Goal: Information Seeking & Learning: Learn about a topic

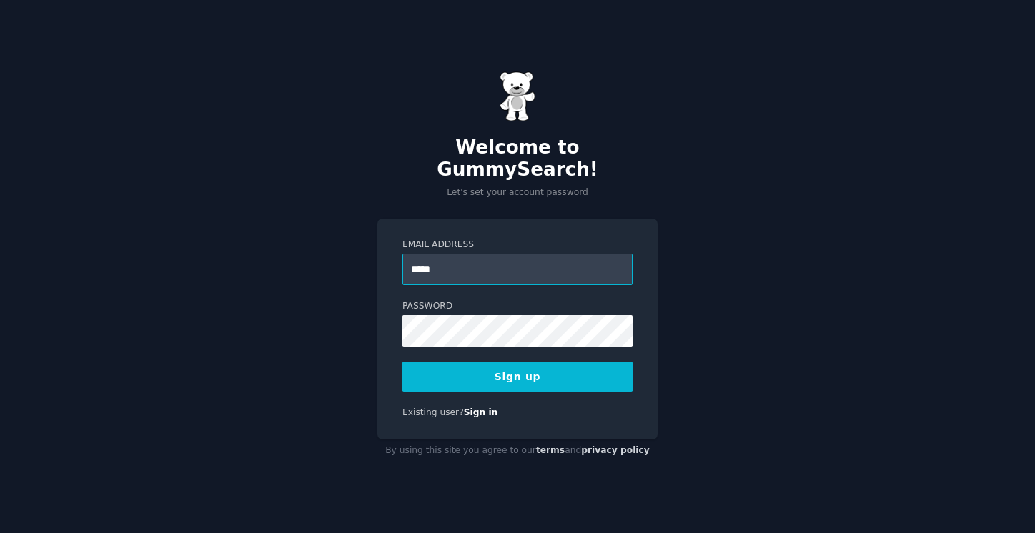
type input "**********"
click at [539, 362] on button "Sign up" at bounding box center [517, 377] width 230 height 30
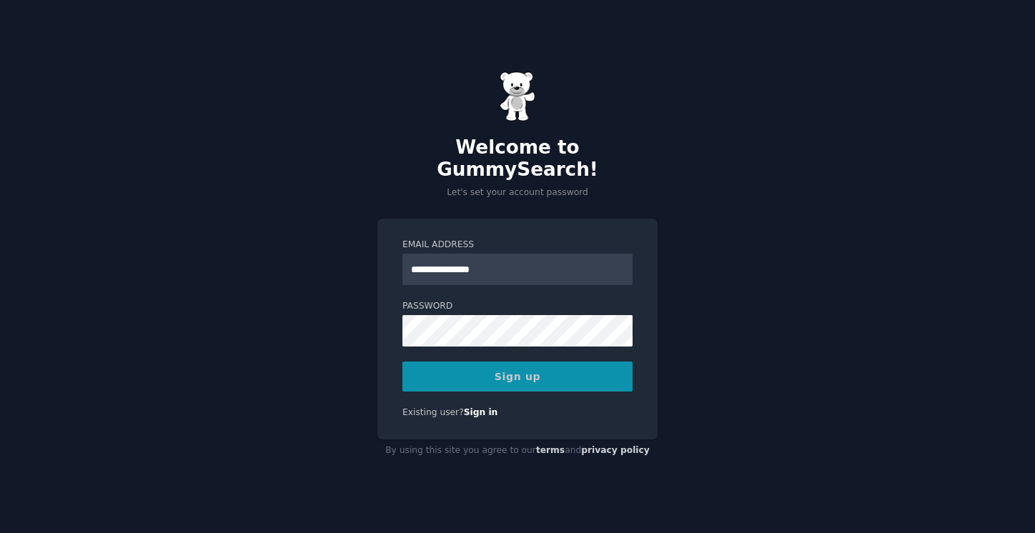
click at [542, 364] on div "Sign up" at bounding box center [517, 377] width 230 height 30
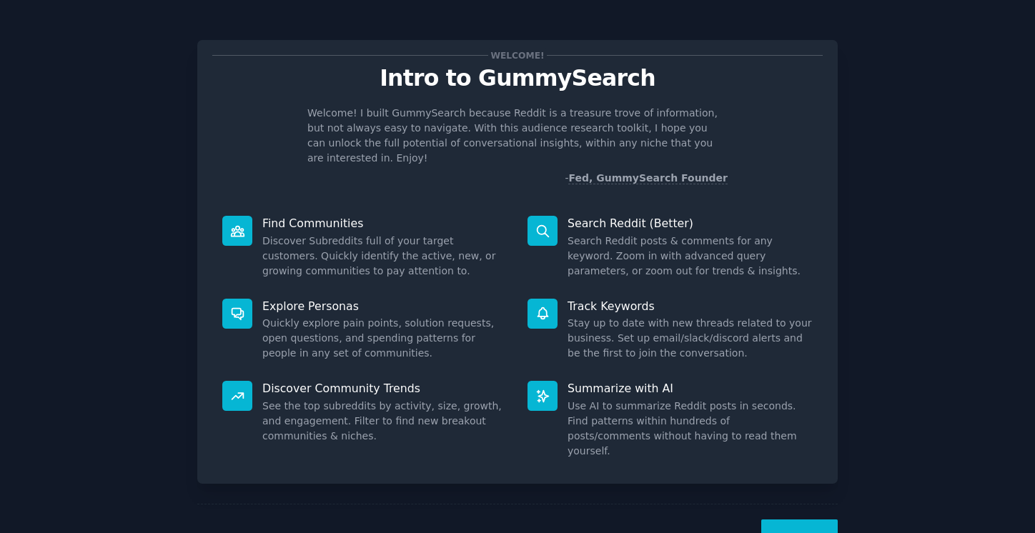
click at [911, 414] on div "Welcome! Intro to GummySearch Welcome! I built GummySearch because Reddit is a …" at bounding box center [517, 294] width 995 height 549
click at [799, 504] on div "Next" at bounding box center [517, 537] width 640 height 66
click at [800, 519] on button "Next" at bounding box center [799, 536] width 76 height 35
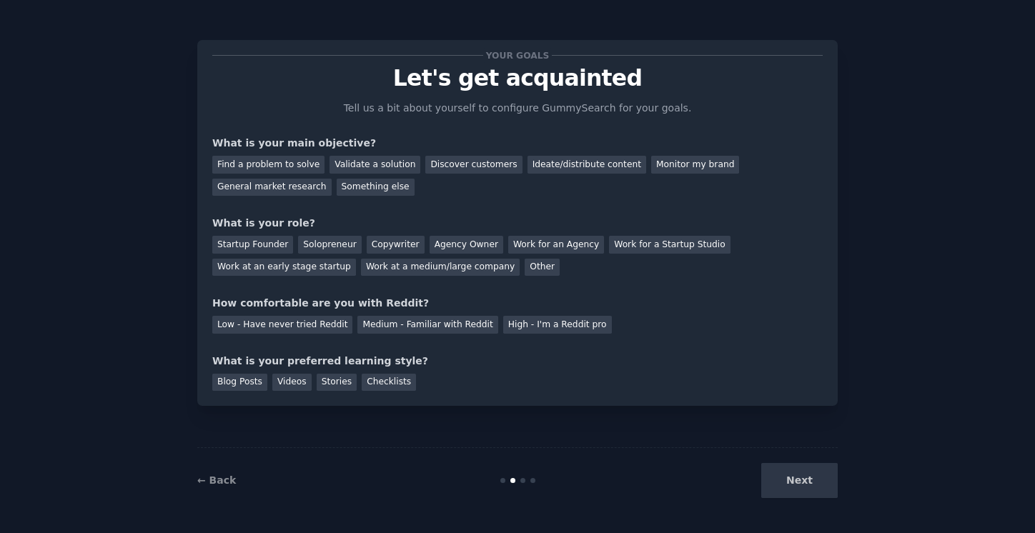
click at [801, 472] on div "Next" at bounding box center [731, 480] width 214 height 35
click at [284, 382] on div "Videos" at bounding box center [291, 383] width 39 height 18
click at [451, 329] on div "Medium - Familiar with Reddit" at bounding box center [427, 325] width 140 height 18
click at [531, 246] on div "Work for an Agency" at bounding box center [556, 245] width 96 height 18
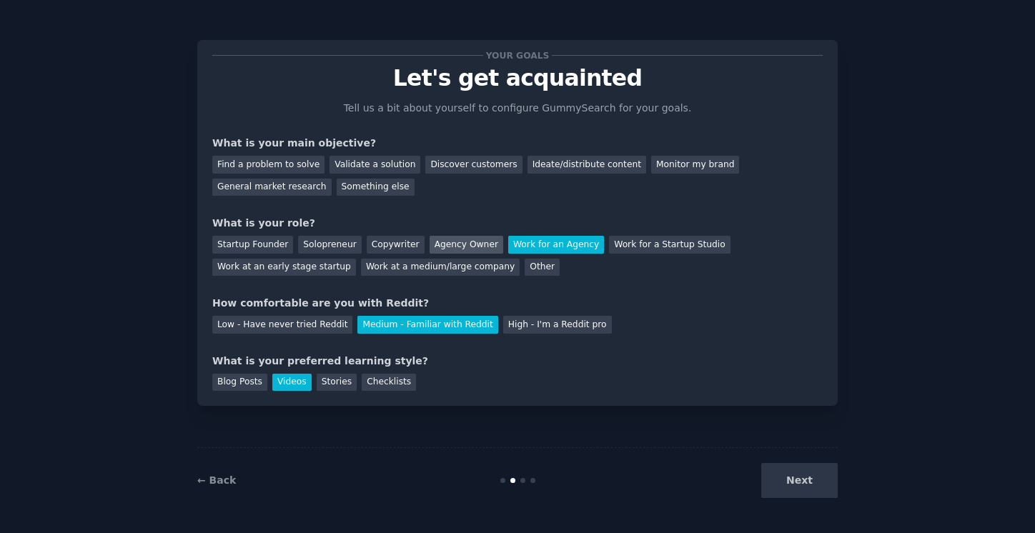
click at [466, 245] on div "Agency Owner" at bounding box center [466, 245] width 74 height 18
click at [524, 262] on div "Other" at bounding box center [541, 268] width 35 height 18
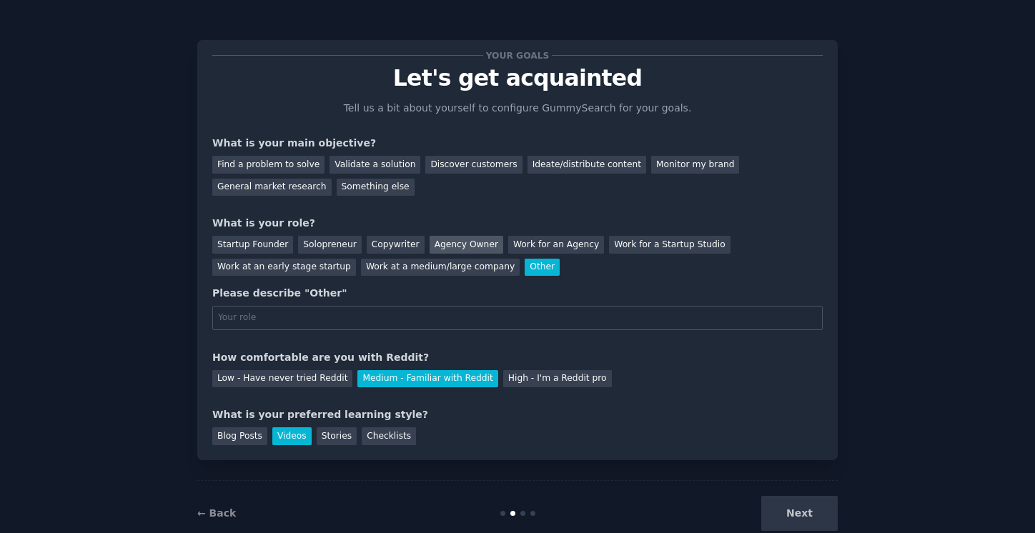
click at [429, 246] on div "Agency Owner" at bounding box center [466, 245] width 74 height 18
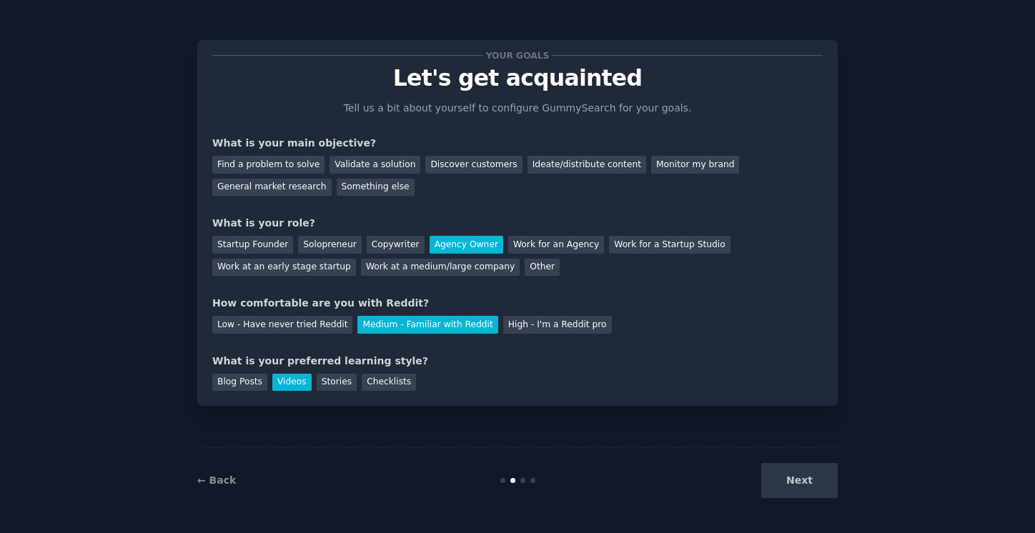
click at [354, 246] on div "Startup Founder Solopreneur Copywriter Agency Owner Work for an Agency Work for…" at bounding box center [517, 253] width 610 height 45
click at [527, 254] on div "Startup Founder Solopreneur Copywriter Agency Owner Work for an Agency Work for…" at bounding box center [517, 253] width 610 height 45
click at [526, 249] on div "Work for an Agency" at bounding box center [556, 245] width 96 height 18
click at [469, 166] on div "Discover customers" at bounding box center [473, 165] width 96 height 18
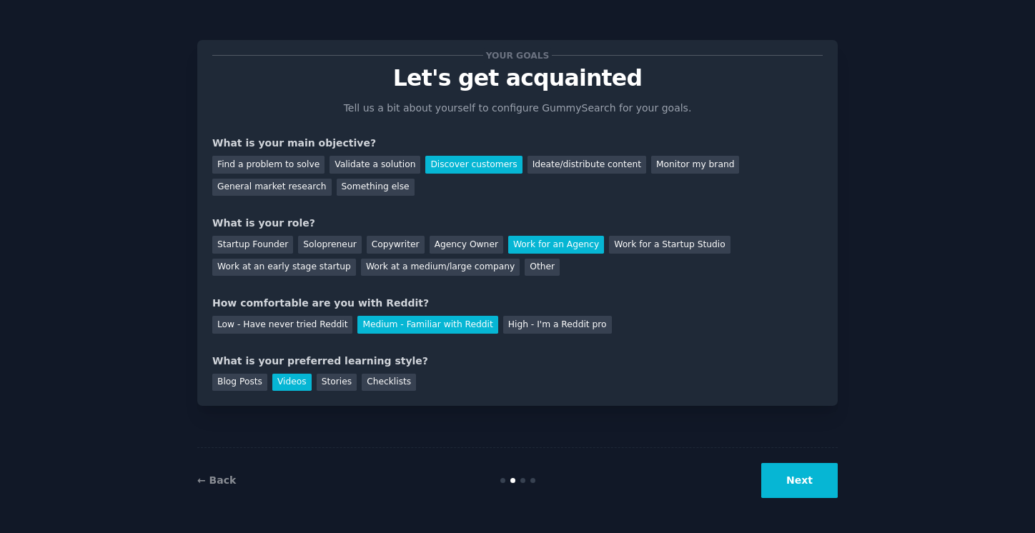
click at [803, 480] on button "Next" at bounding box center [799, 480] width 76 height 35
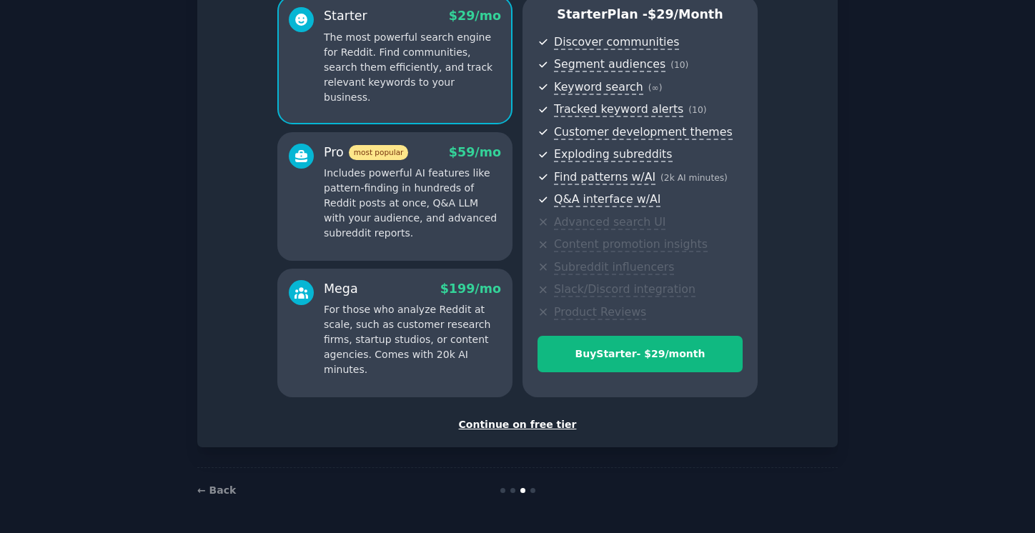
click at [525, 424] on div "Continue on free tier" at bounding box center [517, 424] width 610 height 15
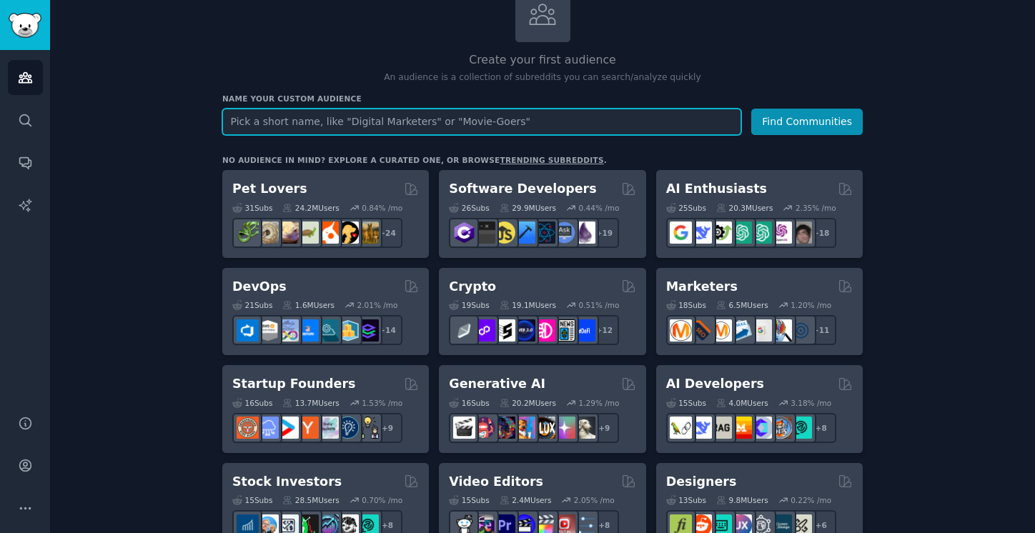
scroll to position [134, 0]
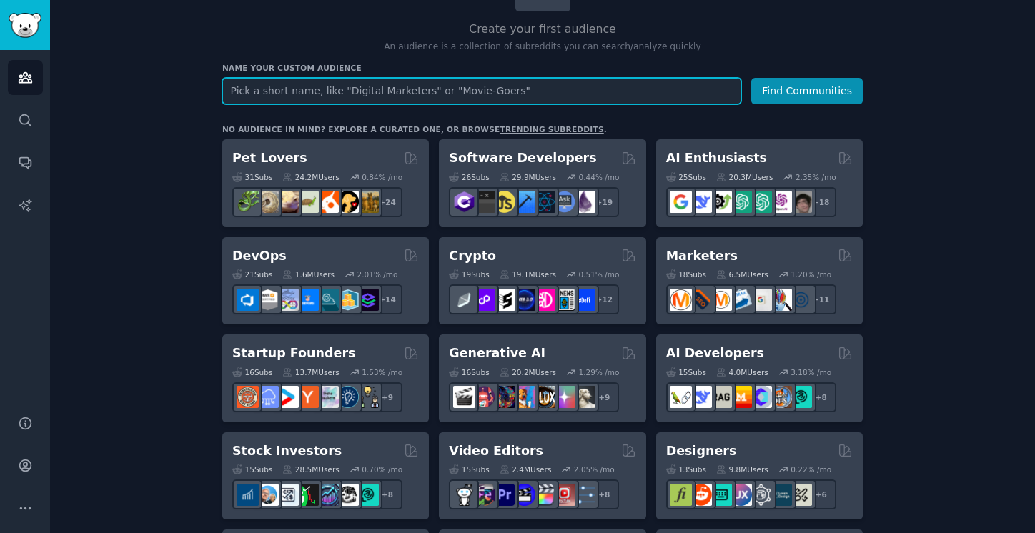
click at [540, 97] on input "text" at bounding box center [481, 91] width 519 height 26
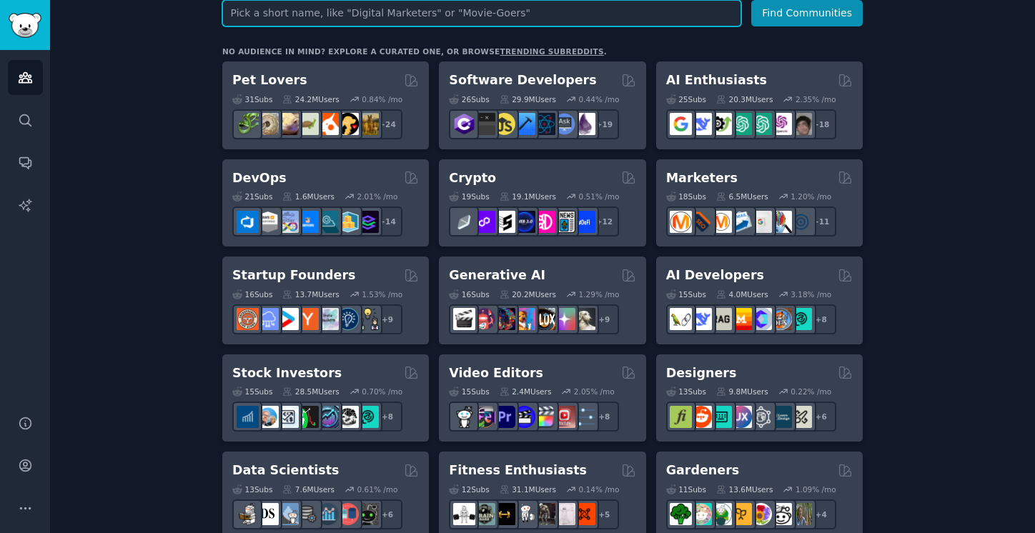
scroll to position [365, 0]
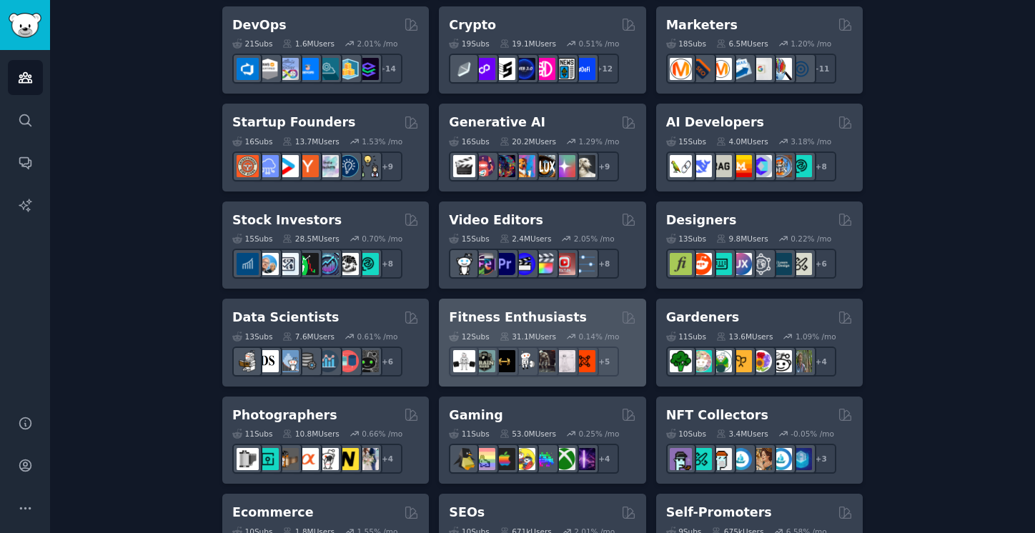
click at [522, 324] on h2 "Fitness Enthusiasts" at bounding box center [518, 318] width 138 height 18
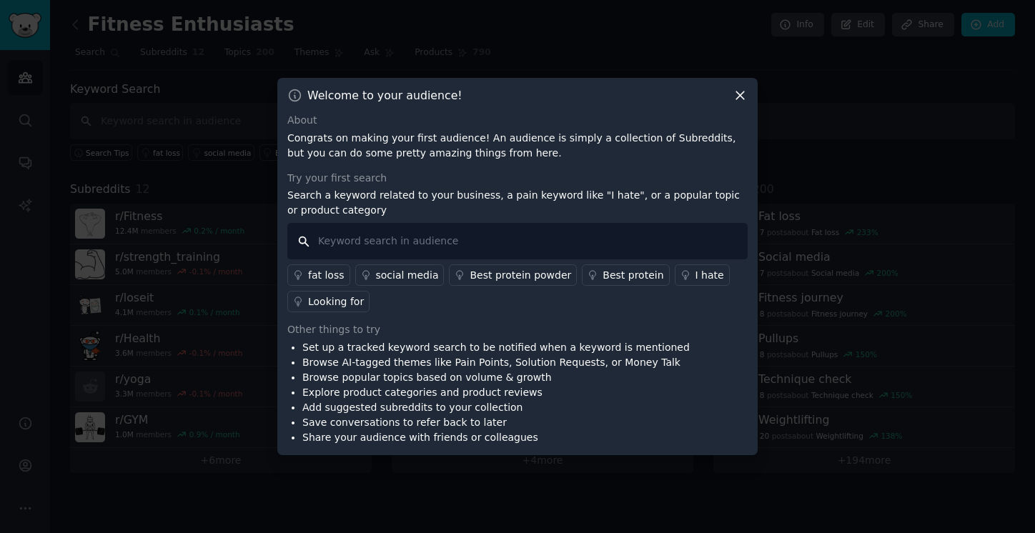
click at [395, 252] on input "text" at bounding box center [517, 241] width 460 height 36
click at [353, 299] on div "Looking for" at bounding box center [336, 301] width 56 height 15
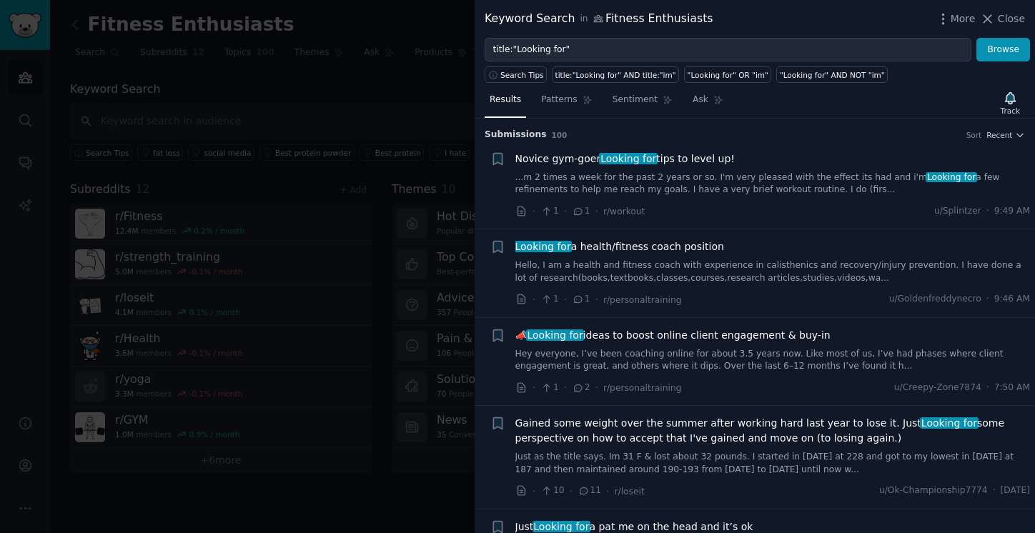
click at [433, 250] on div at bounding box center [517, 266] width 1035 height 533
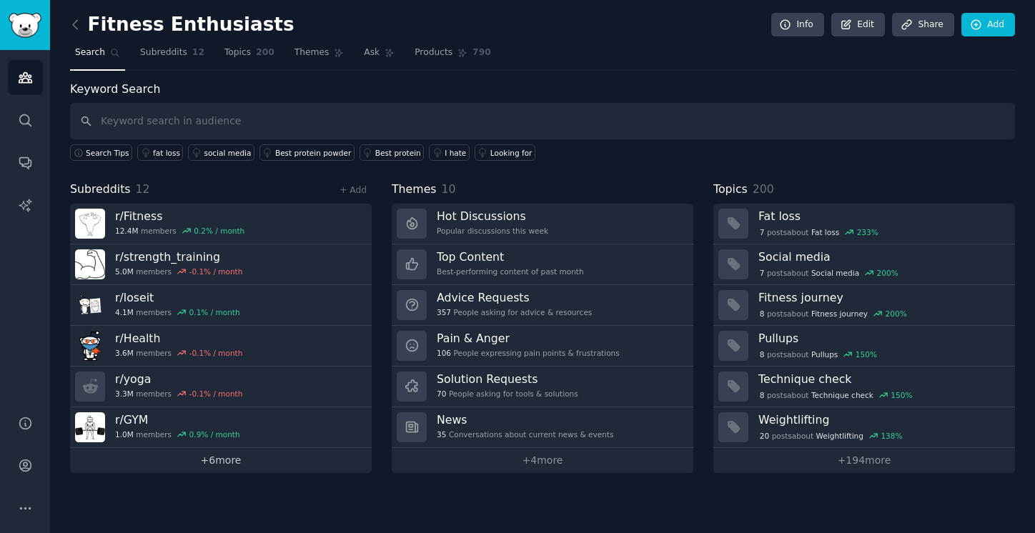
click at [238, 467] on link "+ 6 more" at bounding box center [221, 460] width 302 height 25
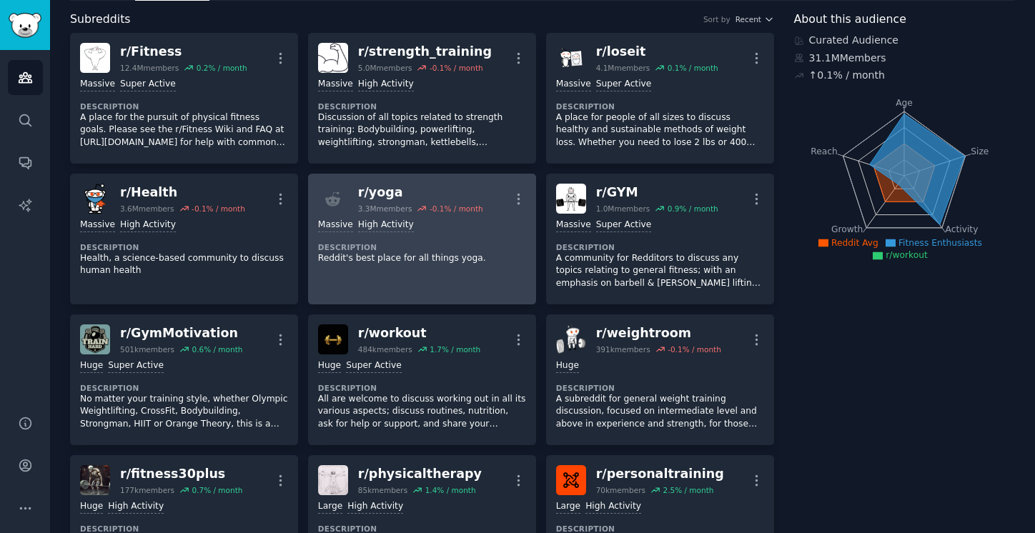
scroll to position [143, 0]
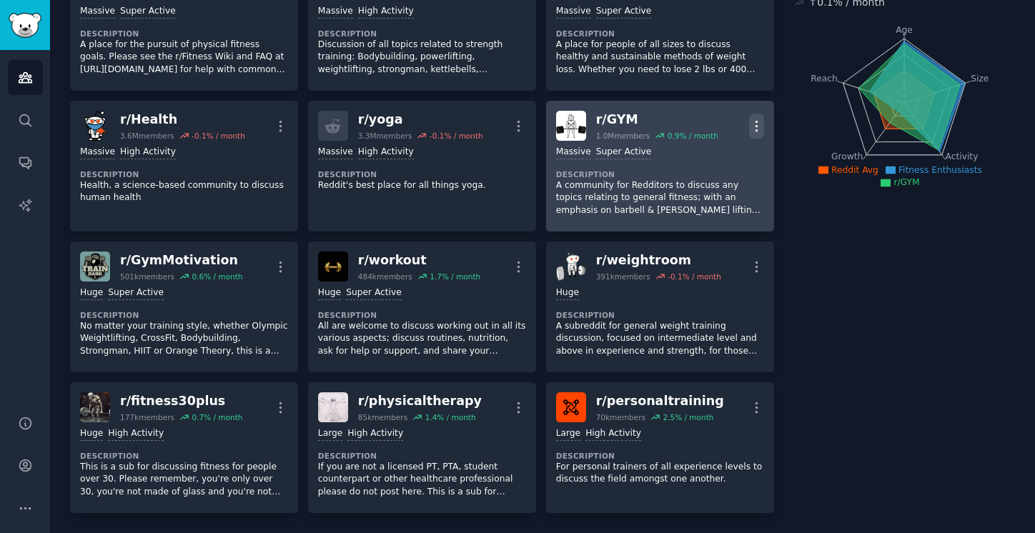
click at [750, 119] on icon "button" at bounding box center [756, 126] width 15 height 15
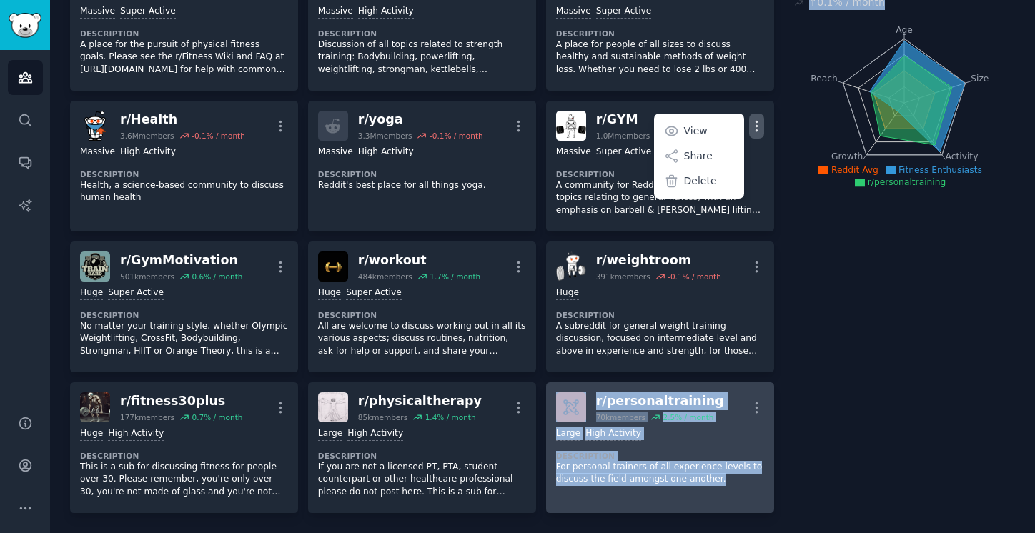
drag, startPoint x: 797, startPoint y: 403, endPoint x: 579, endPoint y: 399, distance: 218.0
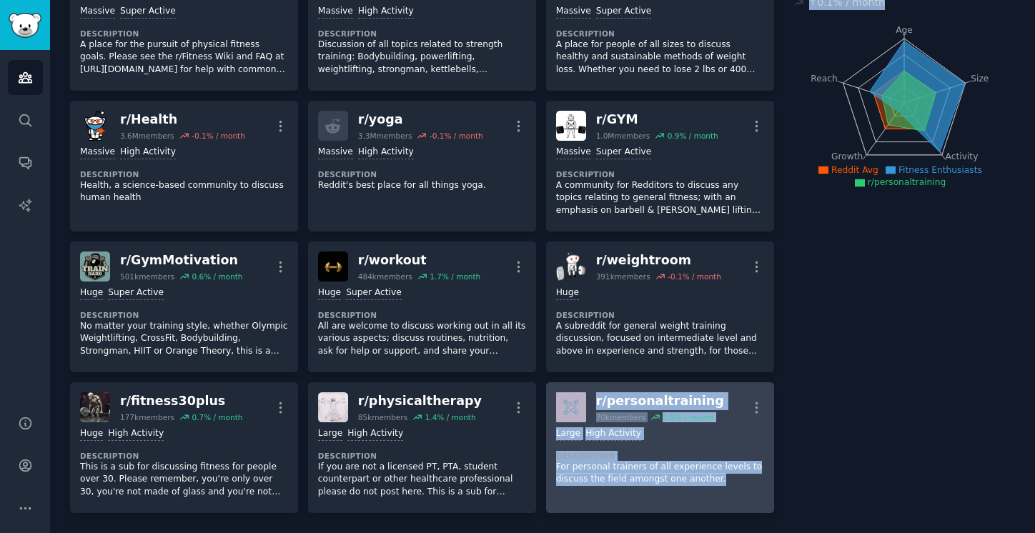
drag, startPoint x: 786, startPoint y: 412, endPoint x: 584, endPoint y: 404, distance: 202.4
copy div "r/ personaltraining 70k members 2.5 % / month More Large High Activity Descript…"
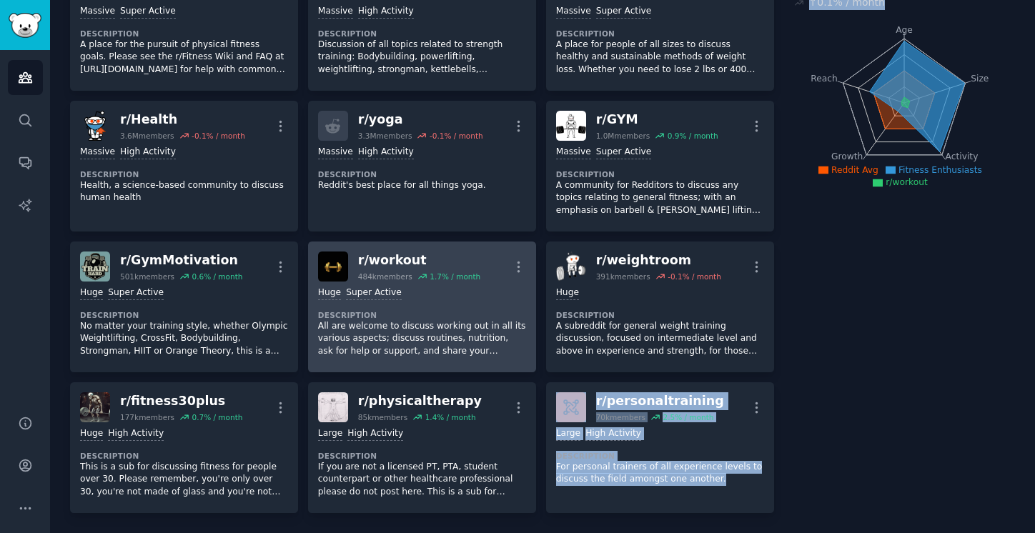
scroll to position [409, 0]
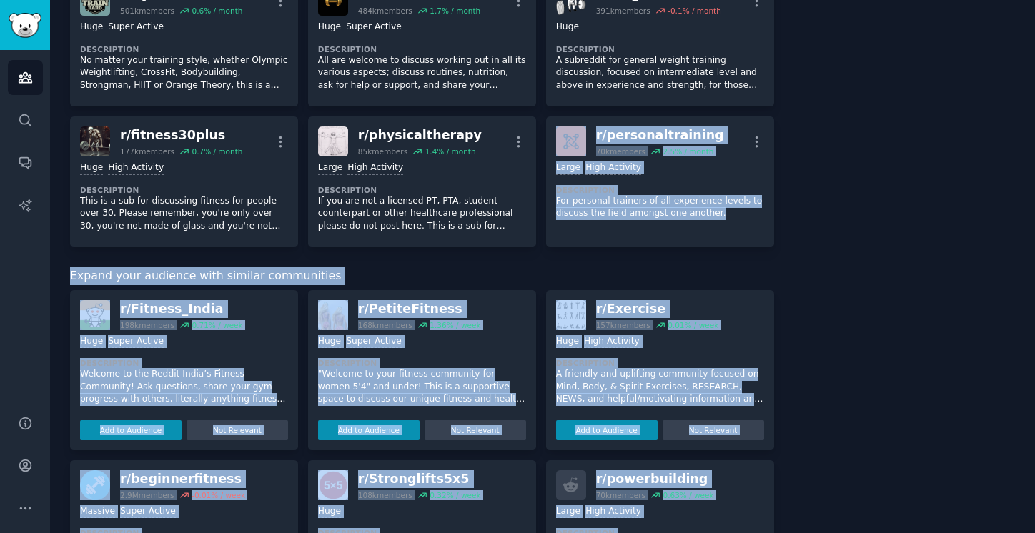
click at [830, 254] on div "About this audience Curated Audience 31.1M Members ↑ 0.1 % / month Age Size Act…" at bounding box center [904, 316] width 221 height 1288
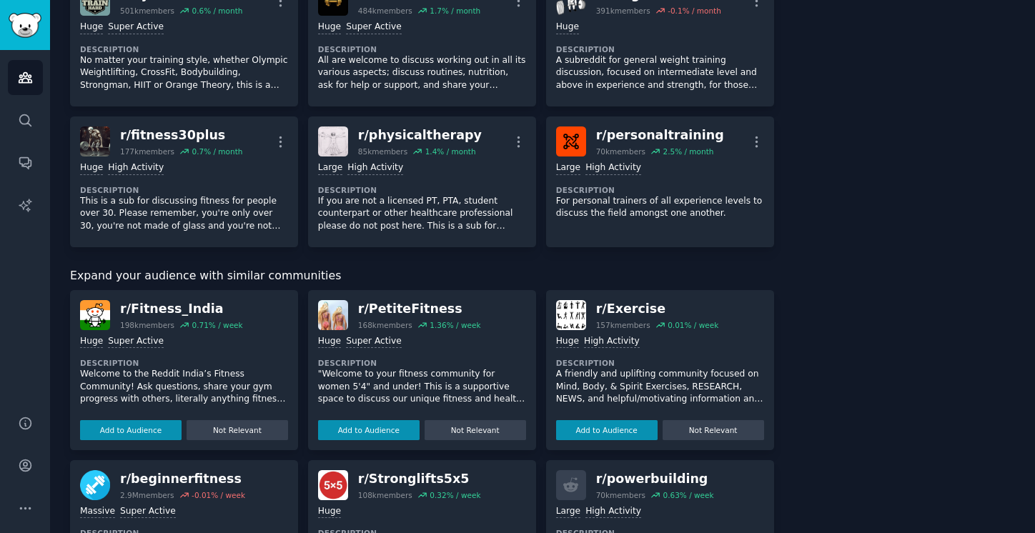
click at [830, 254] on div "About this audience Curated Audience 31.1M Members ↑ 0.1 % / month Age Size Act…" at bounding box center [904, 316] width 221 height 1288
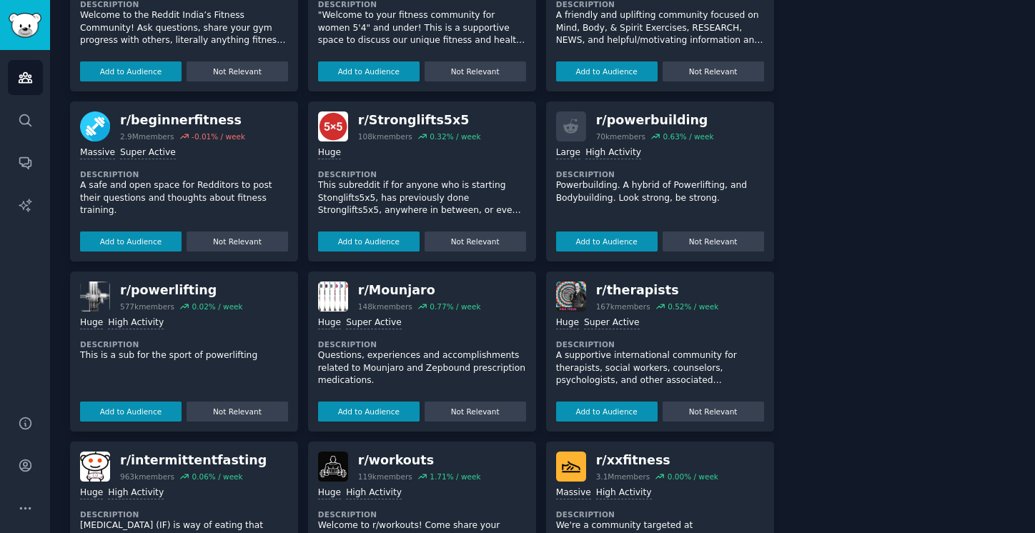
scroll to position [855, 0]
